Goal: Find specific page/section: Find specific page/section

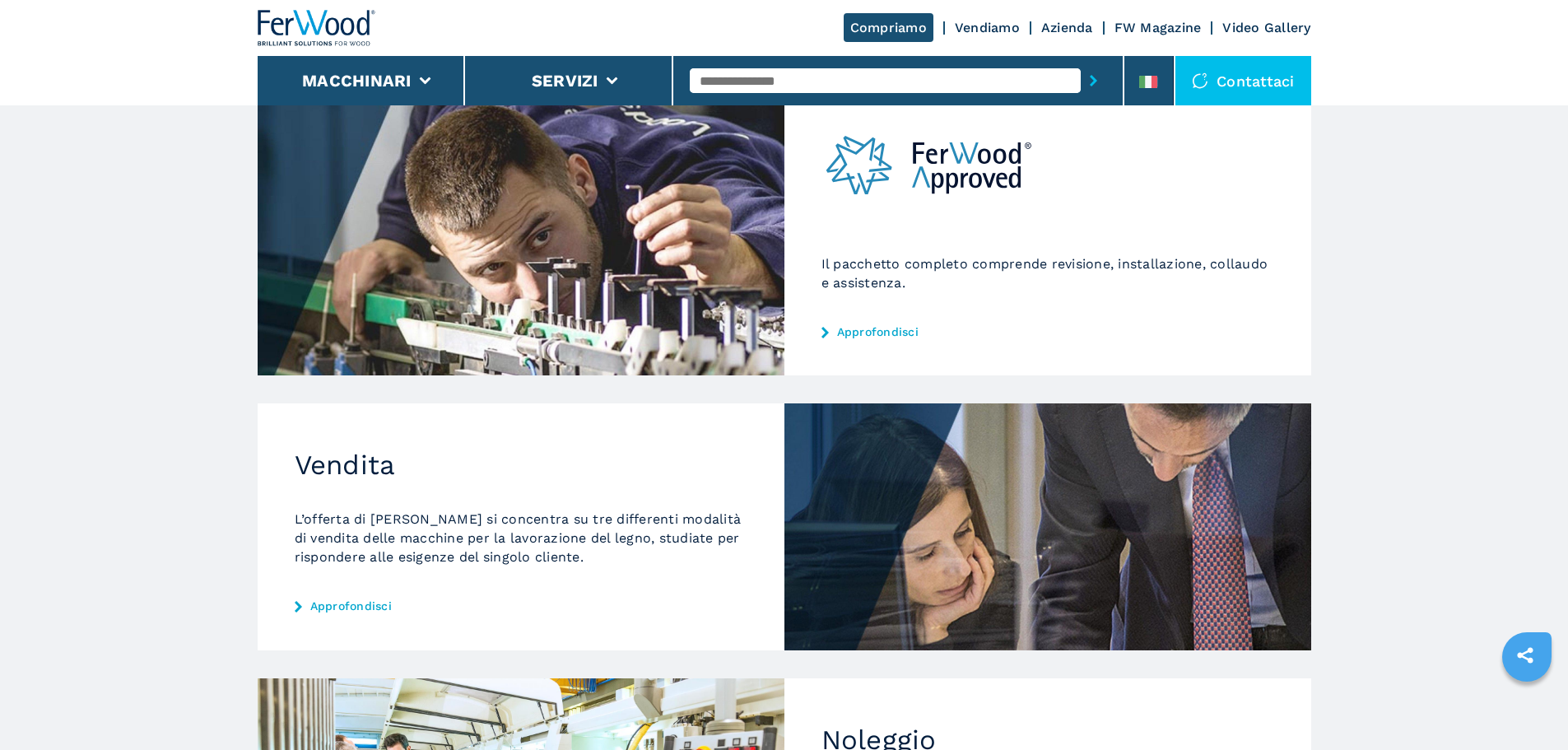
click at [363, 606] on link "Approfondisci" at bounding box center [520, 606] width 453 height 13
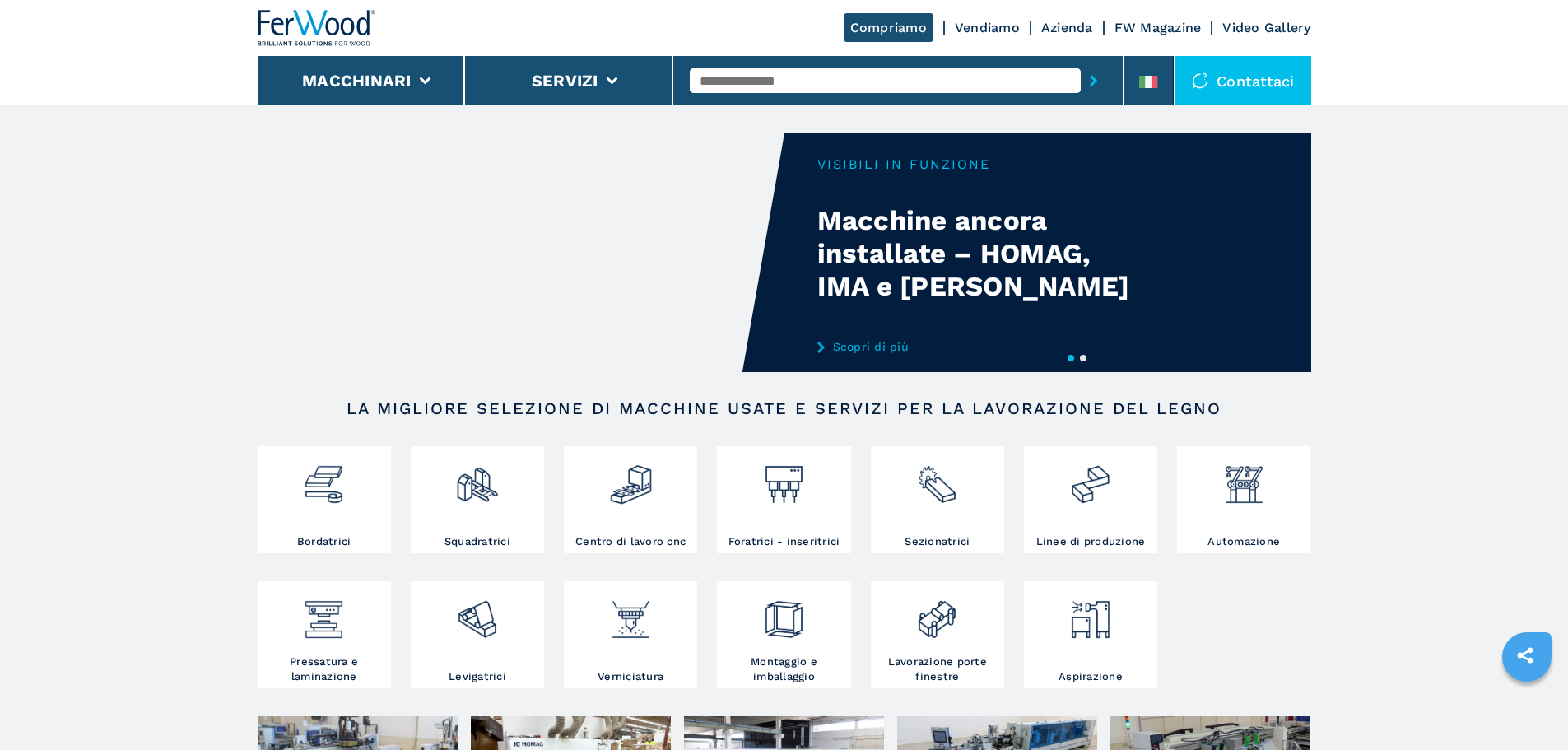
click at [982, 25] on link "Vendiamo" at bounding box center [987, 28] width 65 height 16
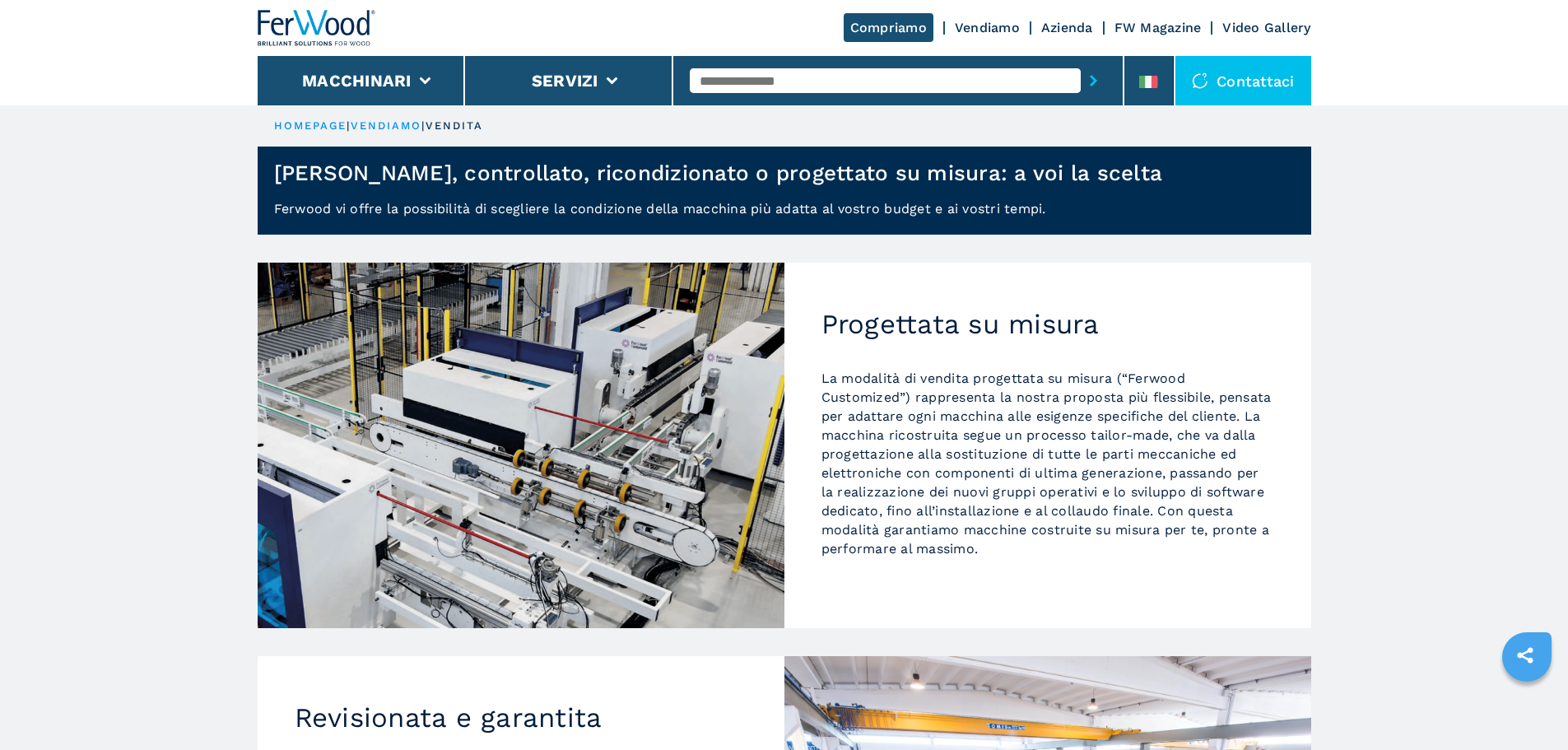
click at [984, 28] on link "Vendiamo" at bounding box center [987, 28] width 65 height 16
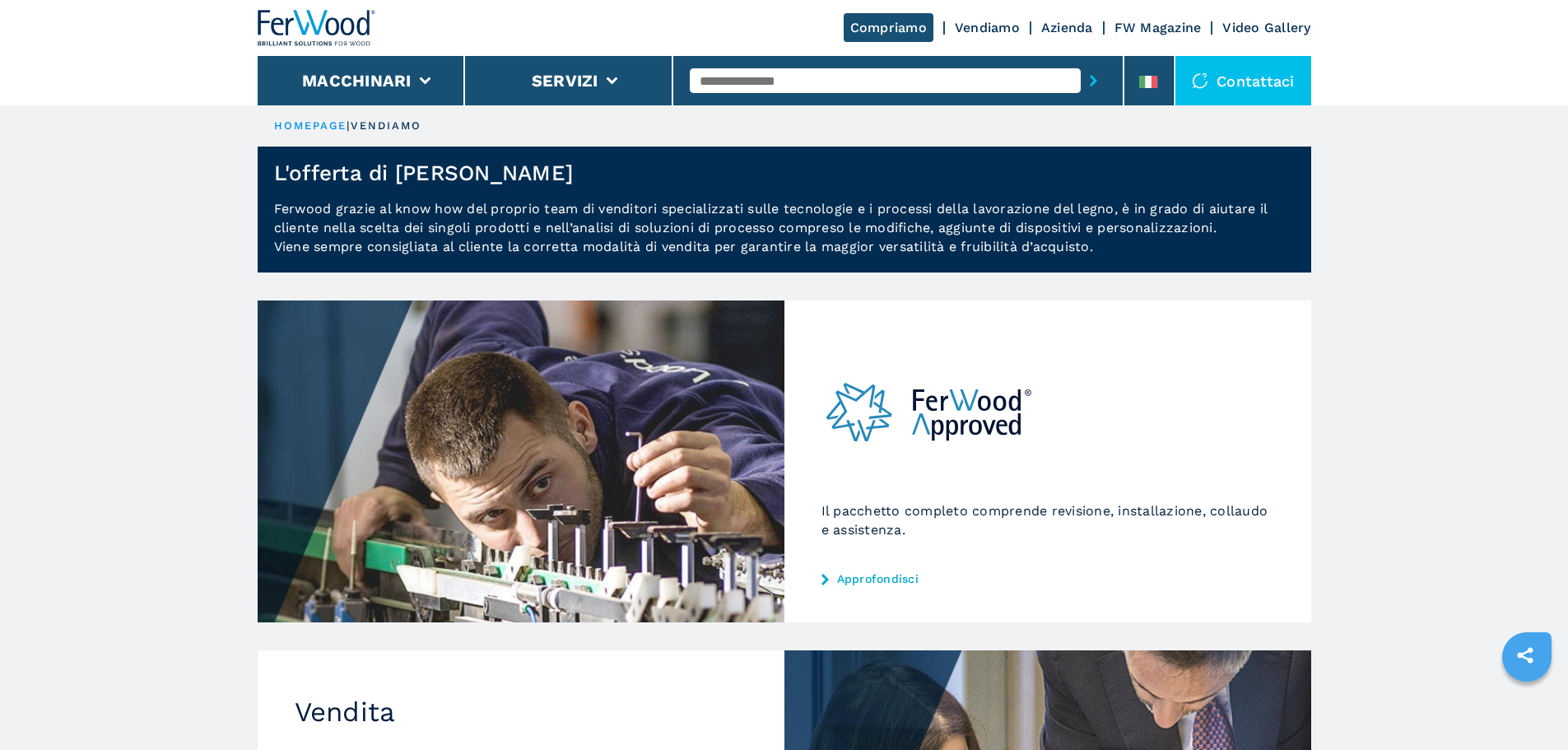
click at [905, 589] on div "Il pacchetto completo comprende revisione, installazione, collaudo e assistenza…" at bounding box center [1048, 461] width 526 height 322
